Goal: Book appointment/travel/reservation

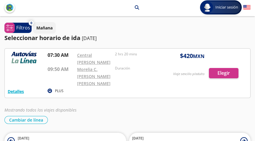
scroll to position [31, 0]
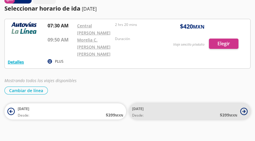
click at [244, 108] on icon at bounding box center [243, 111] width 7 height 7
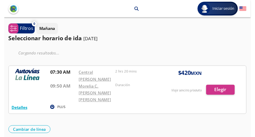
scroll to position [37, 0]
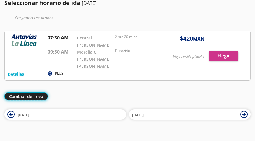
click at [30, 93] on button "Cambiar de línea" at bounding box center [25, 97] width 43 height 8
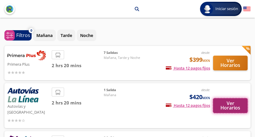
click at [225, 103] on button "Ver Horarios" at bounding box center [230, 105] width 35 height 15
